Goal: Task Accomplishment & Management: Manage account settings

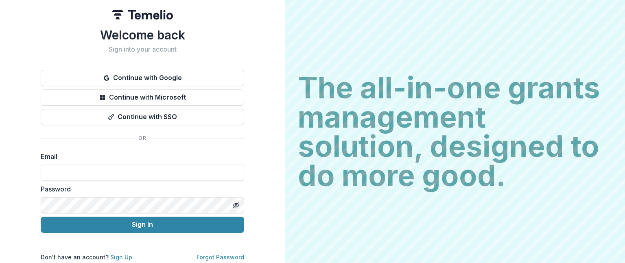
click at [54, 168] on input at bounding box center [143, 173] width 204 height 16
type input "**********"
click at [233, 202] on icon "Toggle password visibility" at bounding box center [236, 205] width 7 height 7
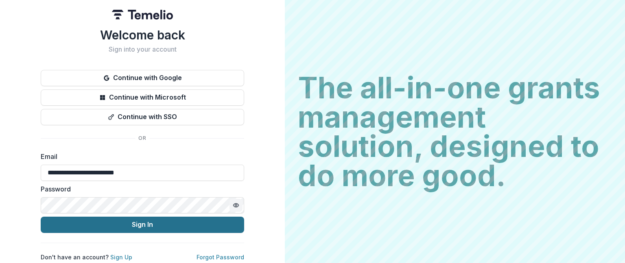
click at [137, 222] on button "Sign In" at bounding box center [143, 225] width 204 height 16
